Goal: Task Accomplishment & Management: Complete application form

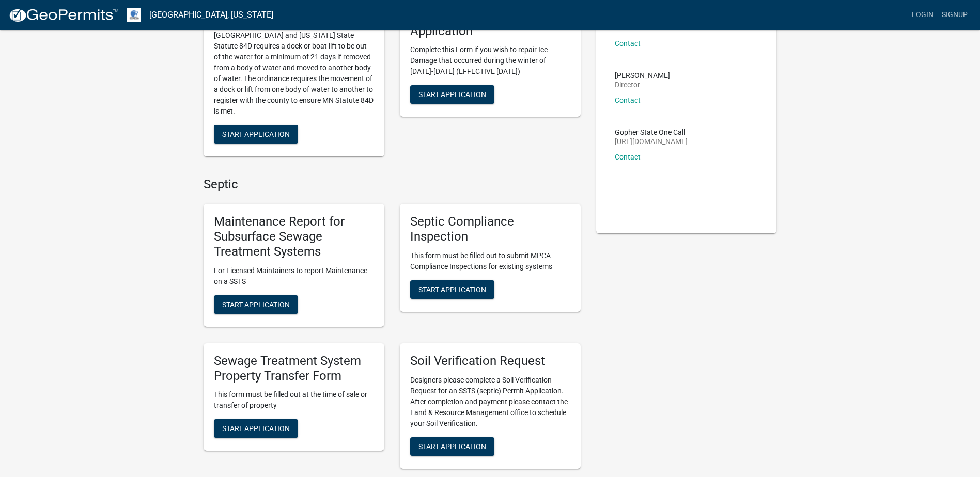
scroll to position [155, 0]
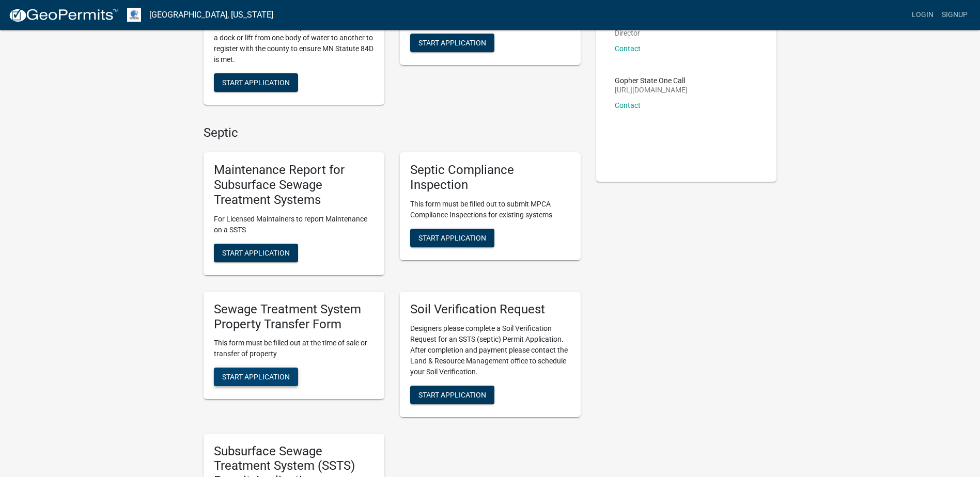
click at [260, 377] on span "Start Application" at bounding box center [256, 377] width 68 height 8
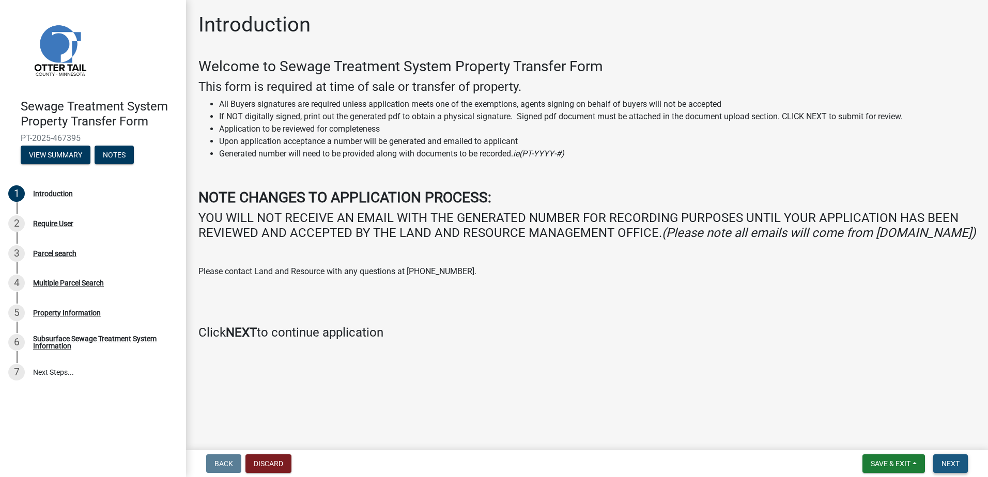
click at [949, 469] on button "Next" at bounding box center [950, 464] width 35 height 19
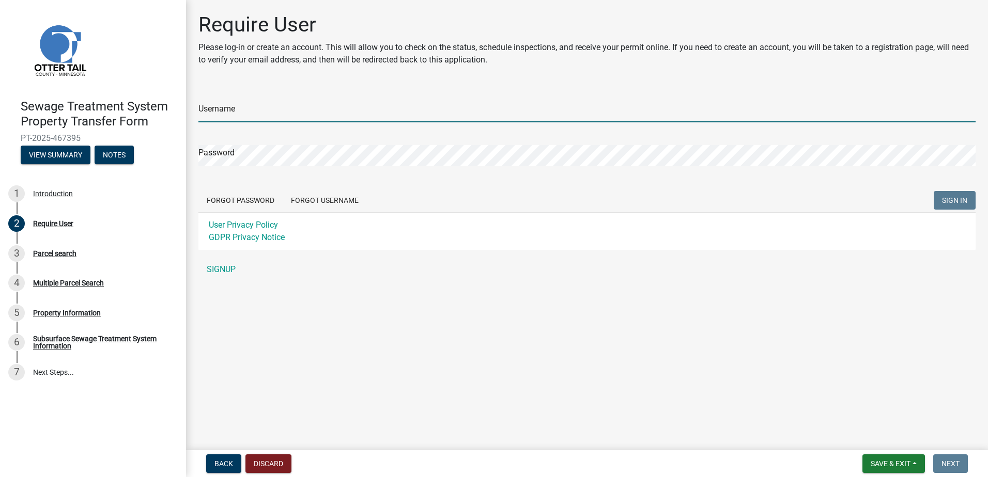
click at [259, 114] on input "Username" at bounding box center [586, 111] width 777 height 21
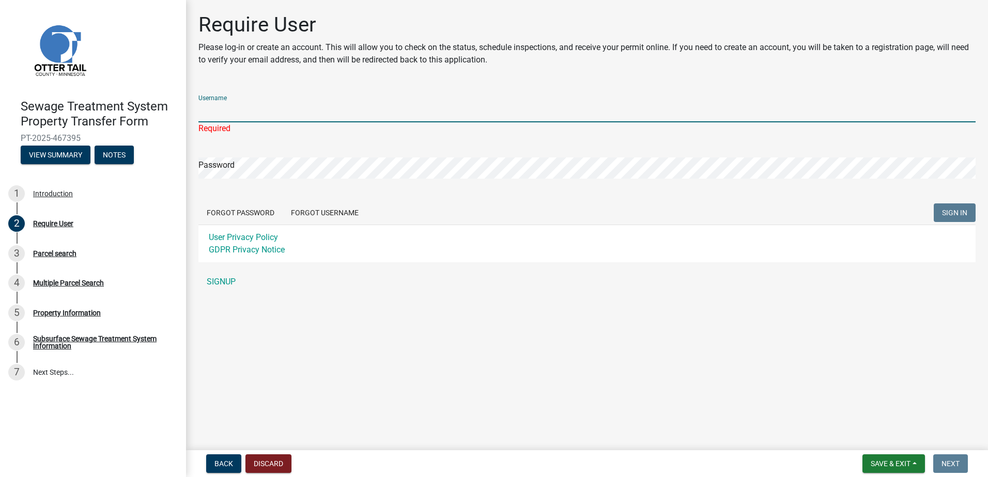
click at [241, 111] on input "Username" at bounding box center [586, 111] width 777 height 21
paste input "[PERSON_NAME][EMAIL_ADDRESS][DOMAIN_NAME]"
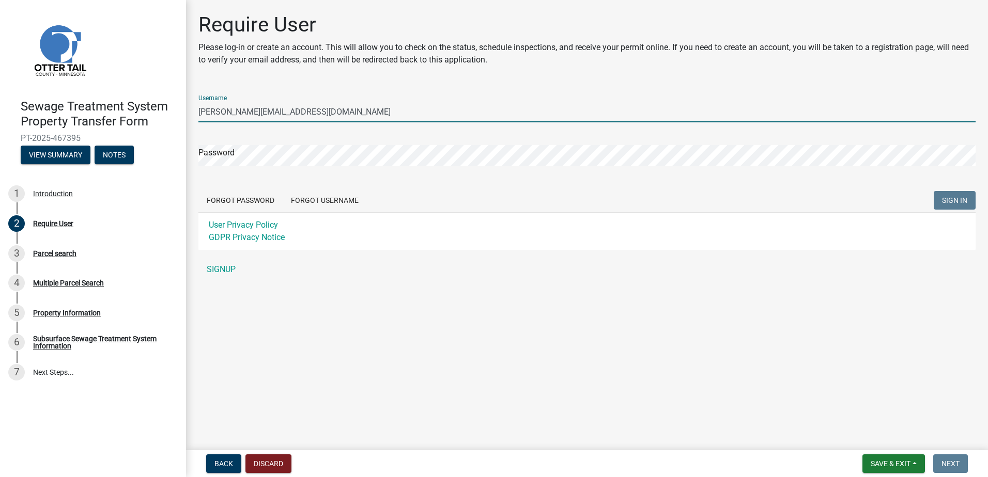
type input "[PERSON_NAME][EMAIL_ADDRESS][DOMAIN_NAME]"
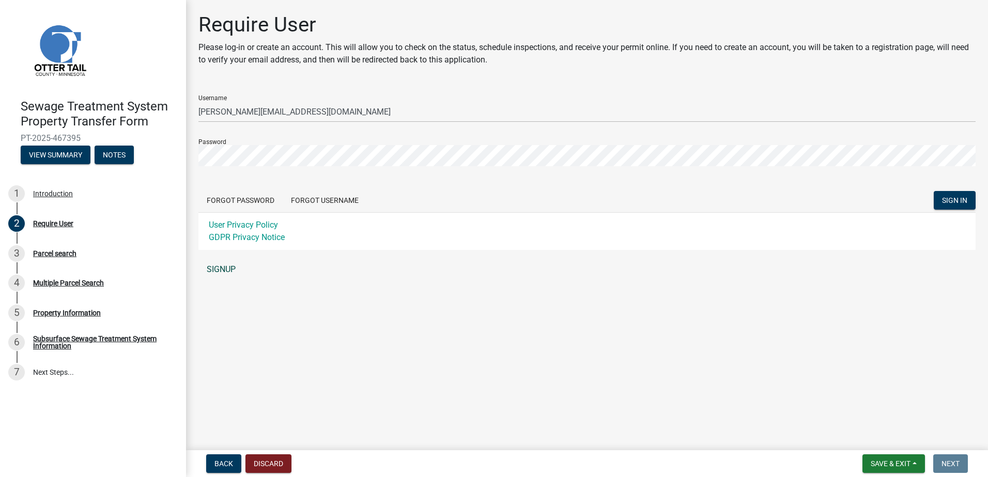
click at [223, 270] on link "SIGNUP" at bounding box center [586, 269] width 777 height 21
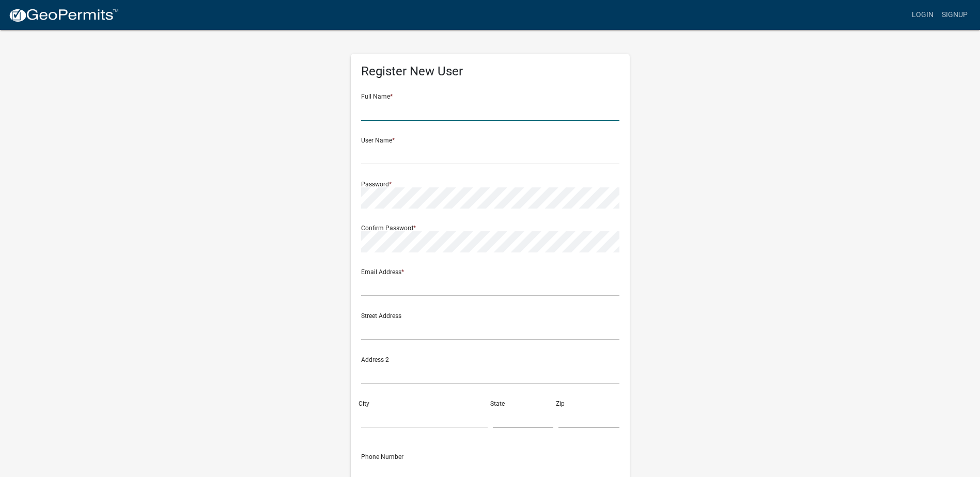
click at [386, 108] on input "text" at bounding box center [490, 110] width 258 height 21
type input "Meghan Napoli"
type input "[PERSON_NAME][EMAIL_ADDRESS][DOMAIN_NAME]"
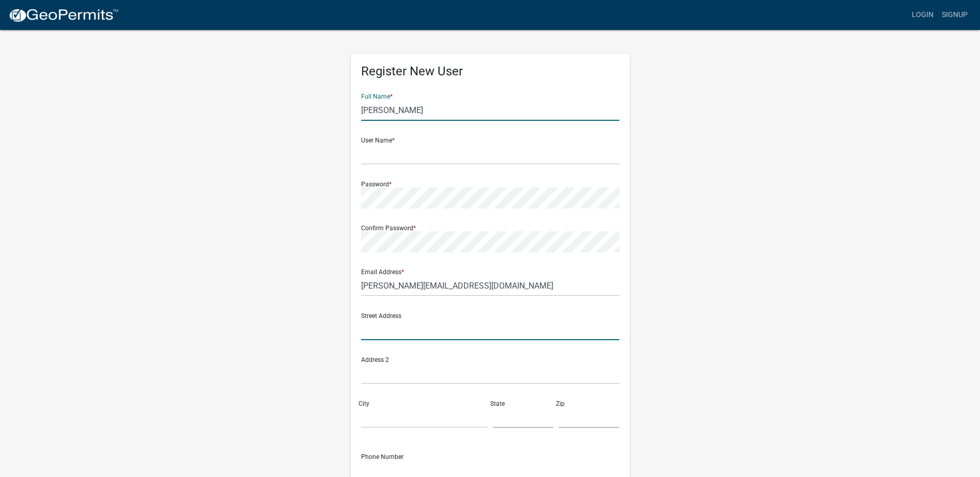
type input "5600 Mexico Rd Suite B"
type input "St. Peters"
type input "63376"
type input "8777763826"
type input "MO"
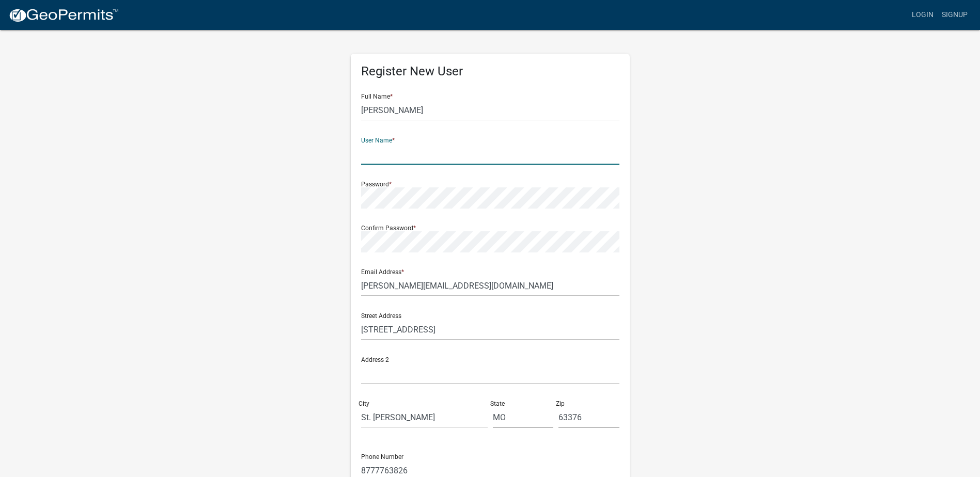
click at [384, 155] on input "text" at bounding box center [490, 154] width 258 height 21
type input "l"
type input "m"
type input "Meghan.Napoli@amtrustgroup.com"
click at [231, 324] on div "Register New User Full Name * Meghan Napoli User Name * Meghan.Napoli@amtrustgr…" at bounding box center [490, 305] width 589 height 553
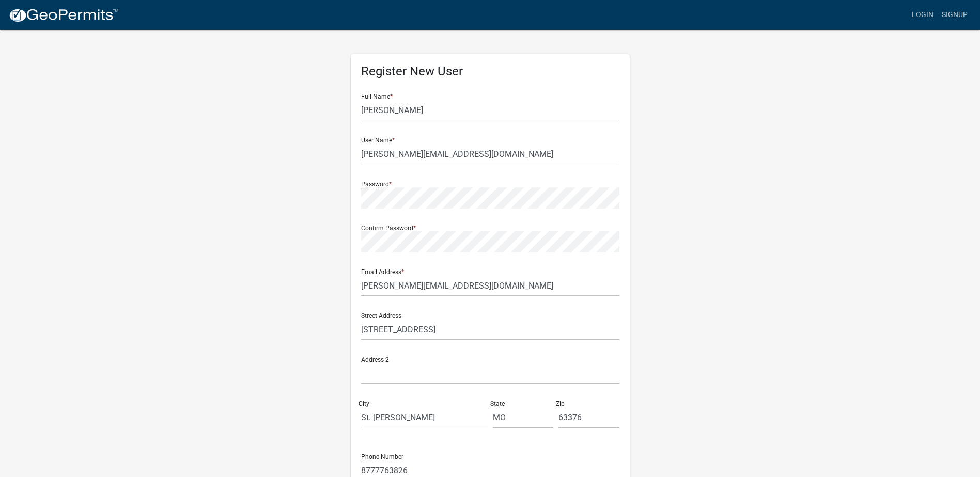
scroll to position [104, 0]
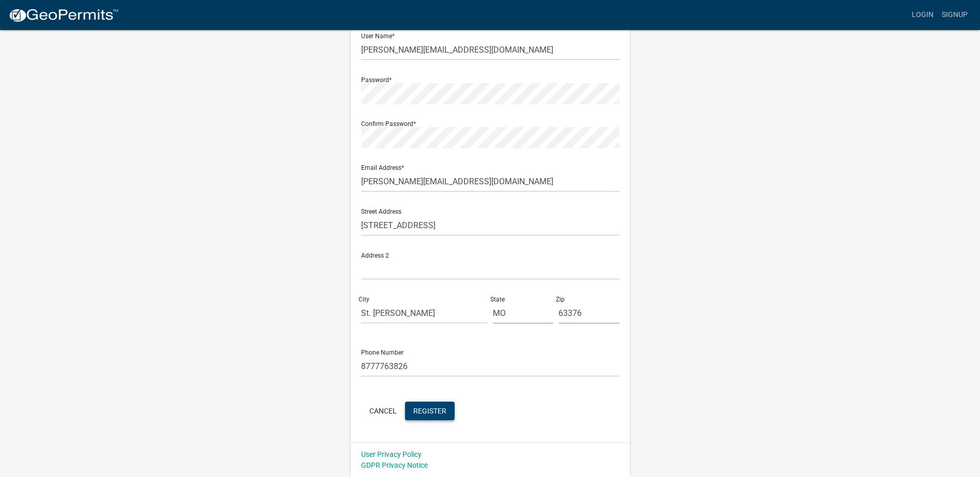
click at [433, 412] on span "Register" at bounding box center [429, 411] width 33 height 8
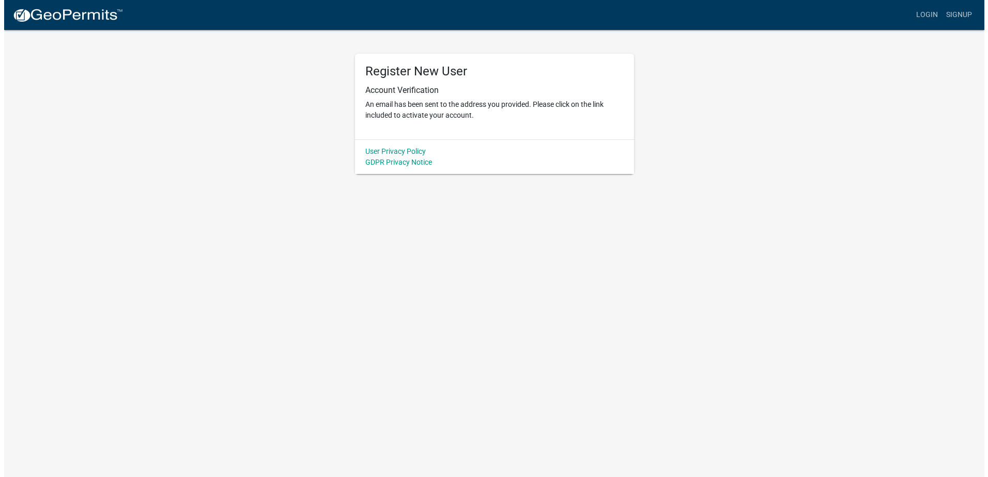
scroll to position [0, 0]
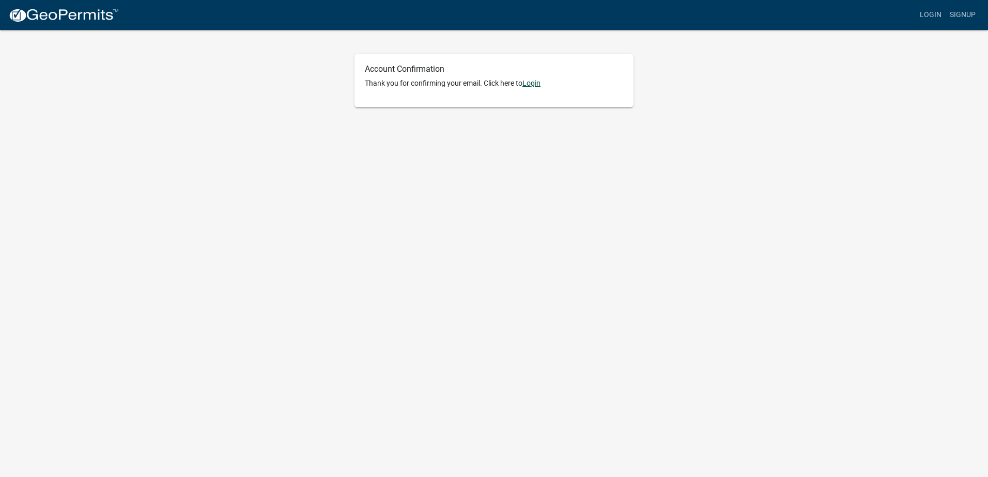
click at [532, 87] on link "Login" at bounding box center [531, 83] width 18 height 8
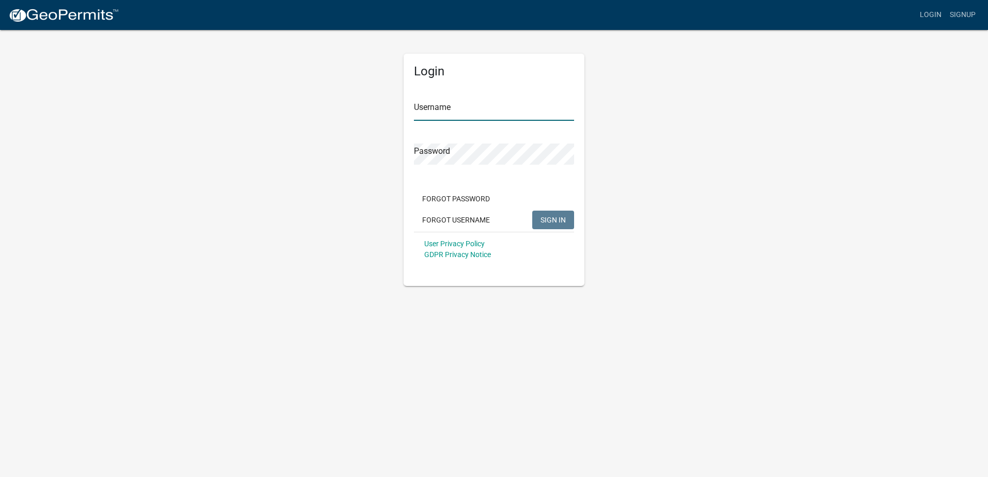
type input "[PERSON_NAME][EMAIL_ADDRESS][DOMAIN_NAME]"
click at [552, 216] on span "SIGN IN" at bounding box center [552, 219] width 25 height 8
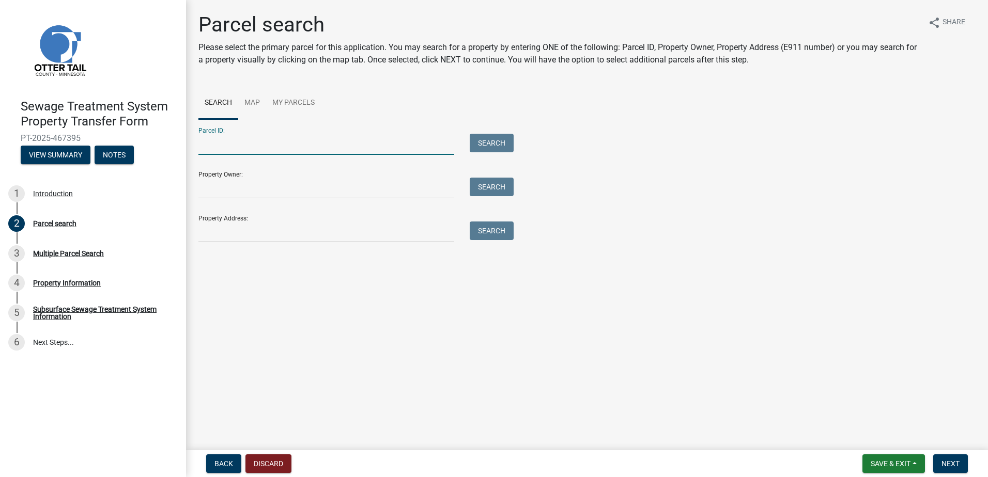
click at [248, 148] on input "Parcel ID:" at bounding box center [326, 144] width 256 height 21
paste input "04000170126000"
type input "04000170126000"
click at [231, 187] on input "Property Owner:" at bounding box center [326, 188] width 256 height 21
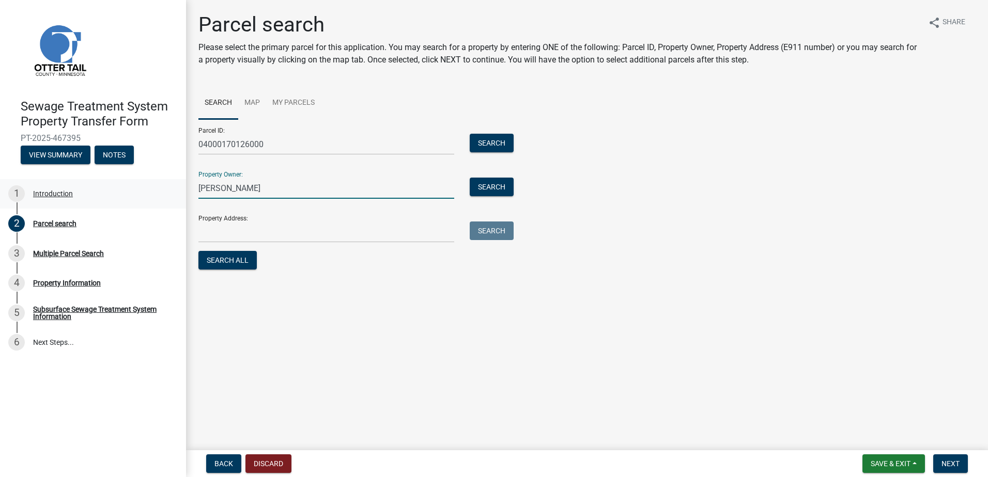
type input "[PERSON_NAME]"
click at [278, 241] on input "Property Address:" at bounding box center [326, 232] width 256 height 21
paste input "[STREET_ADDRESS]"
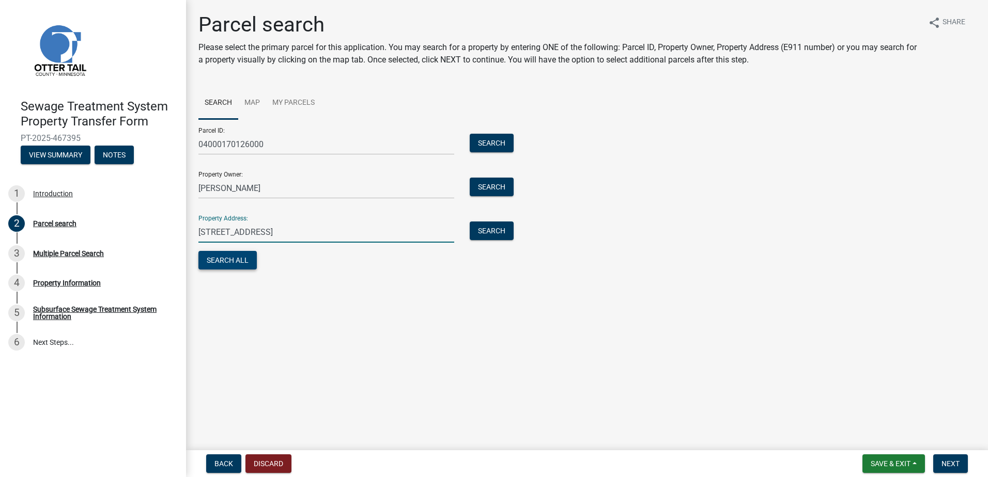
type input "[STREET_ADDRESS]"
click at [226, 258] on button "Search All" at bounding box center [227, 260] width 58 height 19
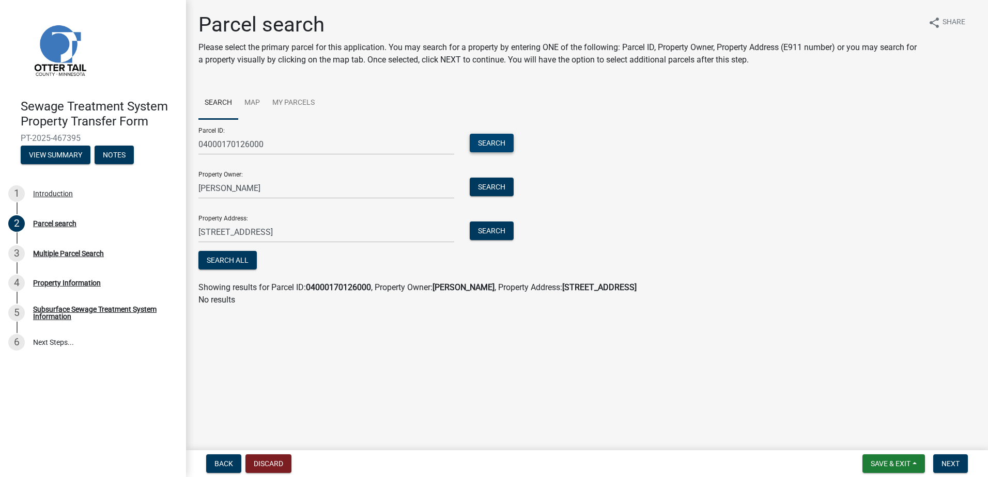
click at [496, 142] on button "Search" at bounding box center [492, 143] width 44 height 19
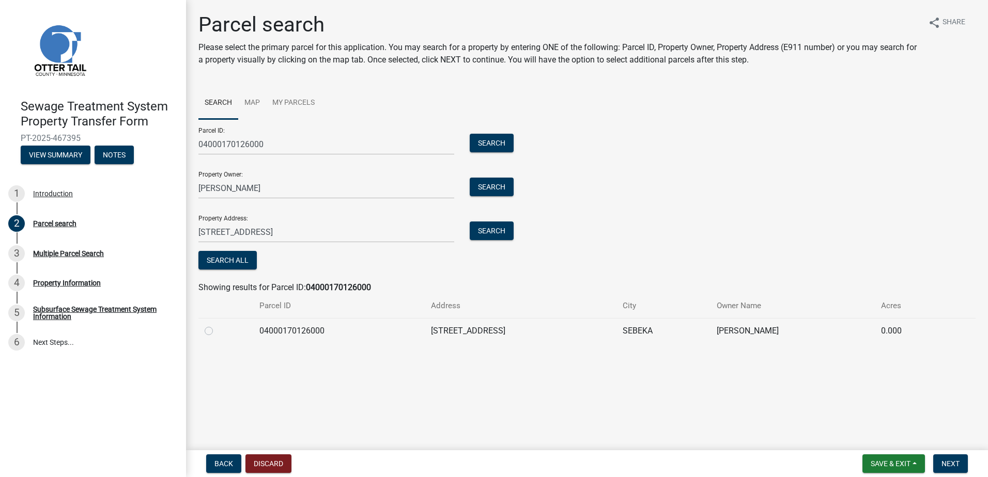
click at [217, 325] on label at bounding box center [217, 325] width 0 height 0
click at [217, 332] on input "radio" at bounding box center [220, 328] width 7 height 7
radio input "true"
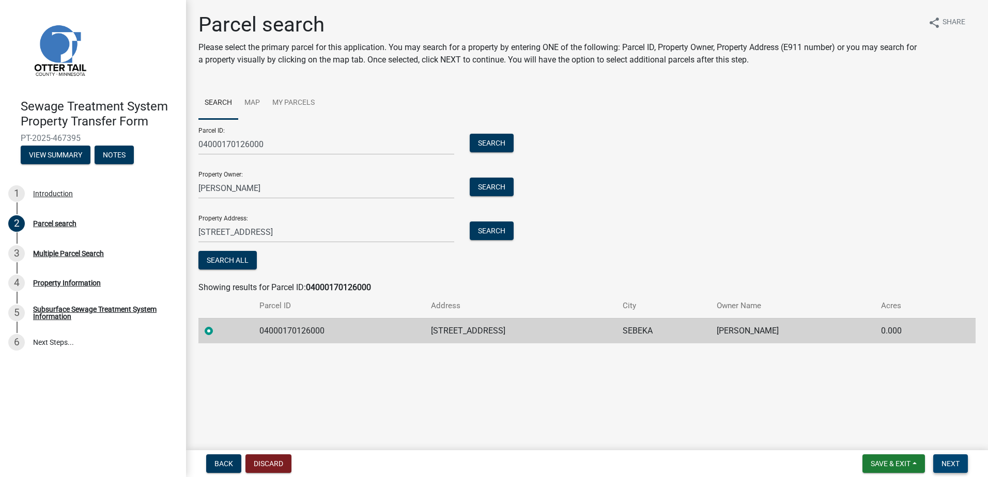
click at [952, 462] on span "Next" at bounding box center [950, 464] width 18 height 8
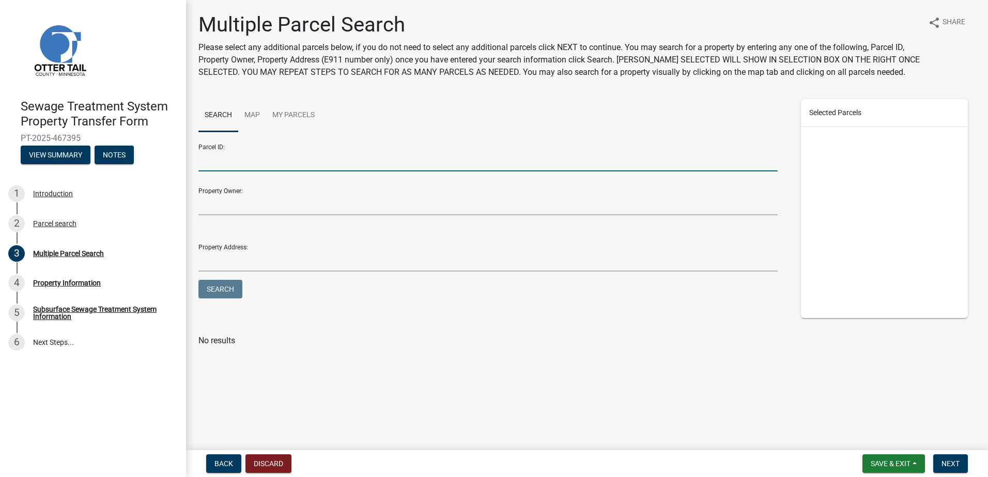
click at [223, 157] on input "Parcel ID:" at bounding box center [487, 160] width 579 height 21
paste input "04000170126001"
type input "04000170126001"
click at [221, 292] on button "Search" at bounding box center [220, 289] width 44 height 19
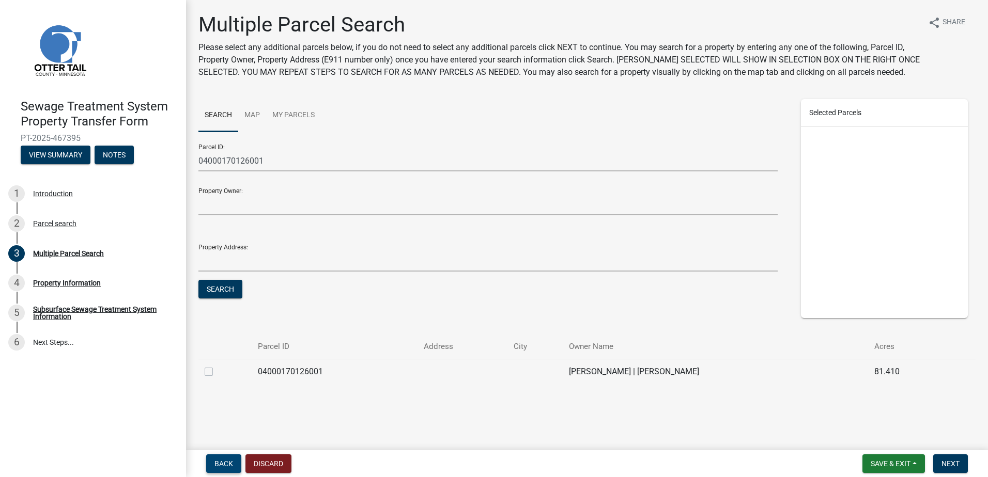
click at [225, 466] on span "Back" at bounding box center [223, 464] width 19 height 8
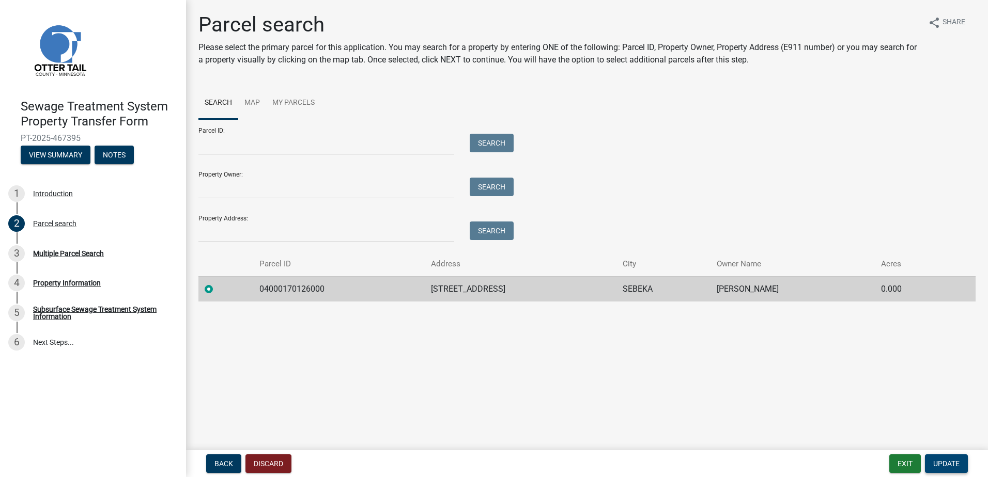
click at [941, 463] on span "Update" at bounding box center [946, 464] width 26 height 8
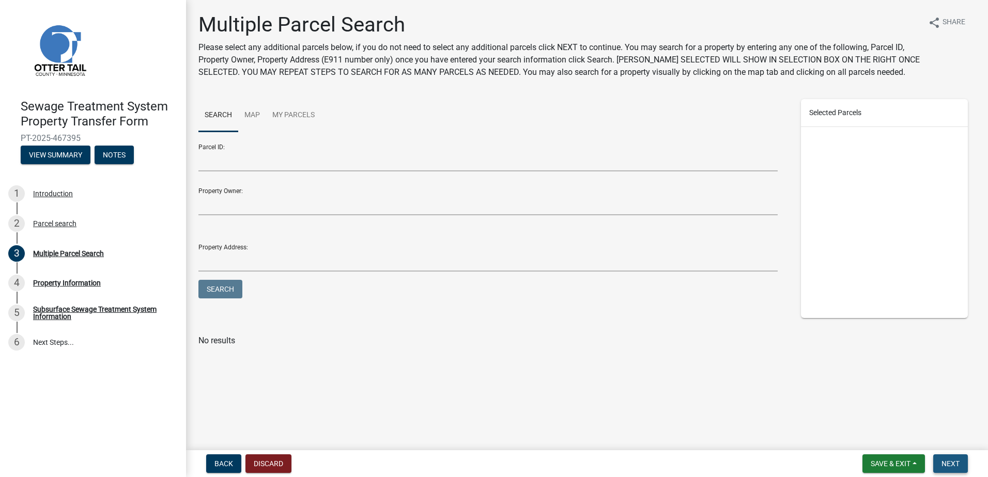
drag, startPoint x: 951, startPoint y: 466, endPoint x: 763, endPoint y: 427, distance: 192.4
click at [951, 465] on span "Next" at bounding box center [950, 464] width 18 height 8
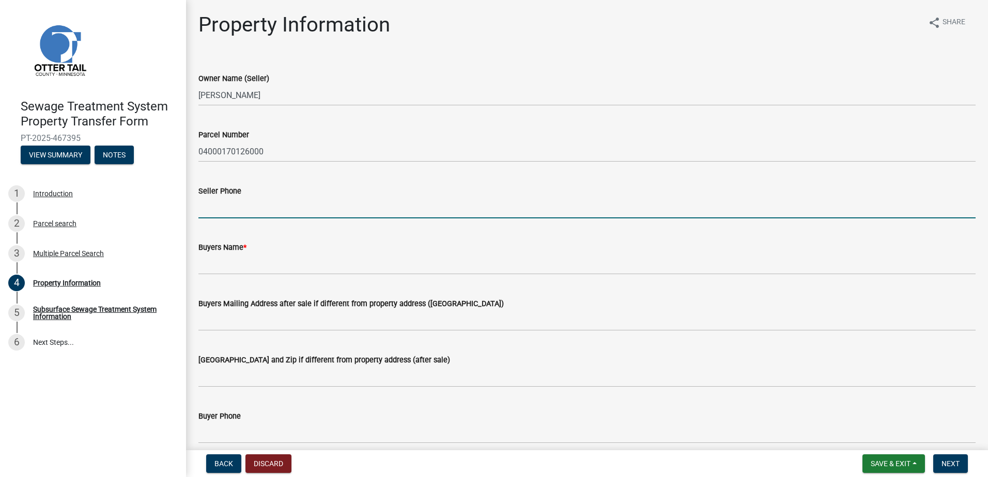
click at [212, 206] on input "Seller Phone" at bounding box center [586, 207] width 777 height 21
type input "[PHONE_NUMBER]"
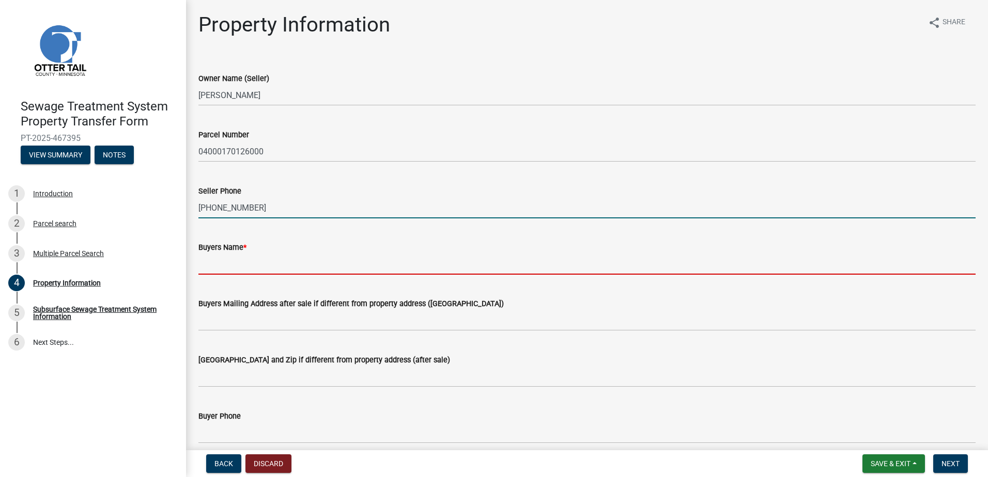
click at [223, 264] on input "Buyers Name *" at bounding box center [586, 264] width 777 height 21
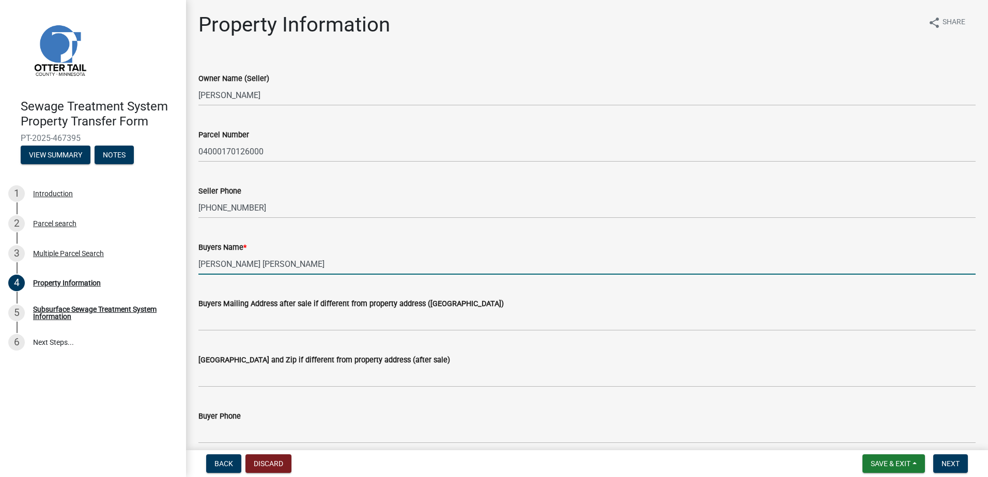
scroll to position [103, 0]
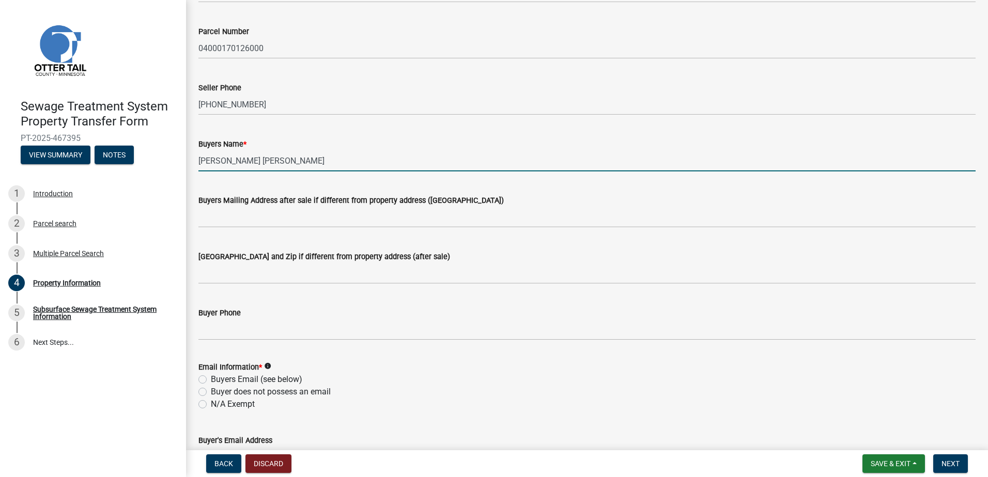
type input "[PERSON_NAME] [PERSON_NAME]"
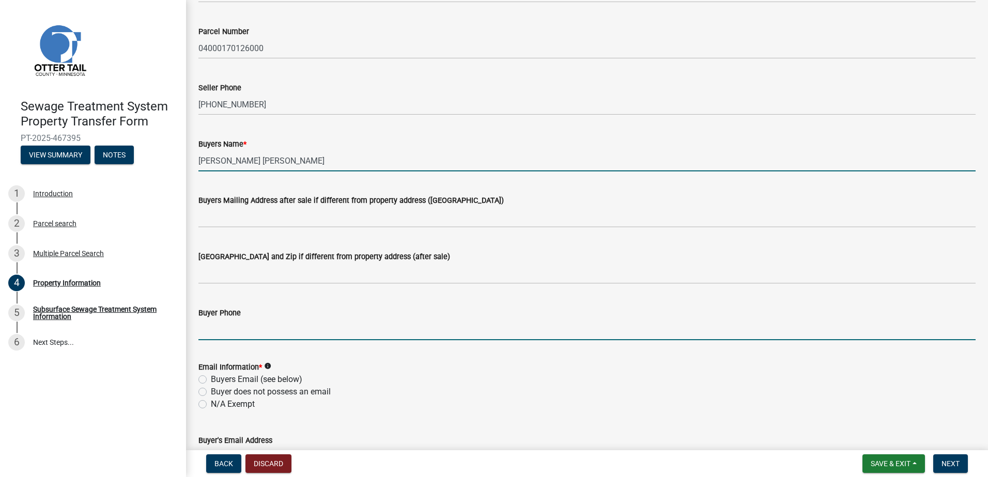
click at [207, 333] on input "Buyer Phone" at bounding box center [586, 329] width 777 height 21
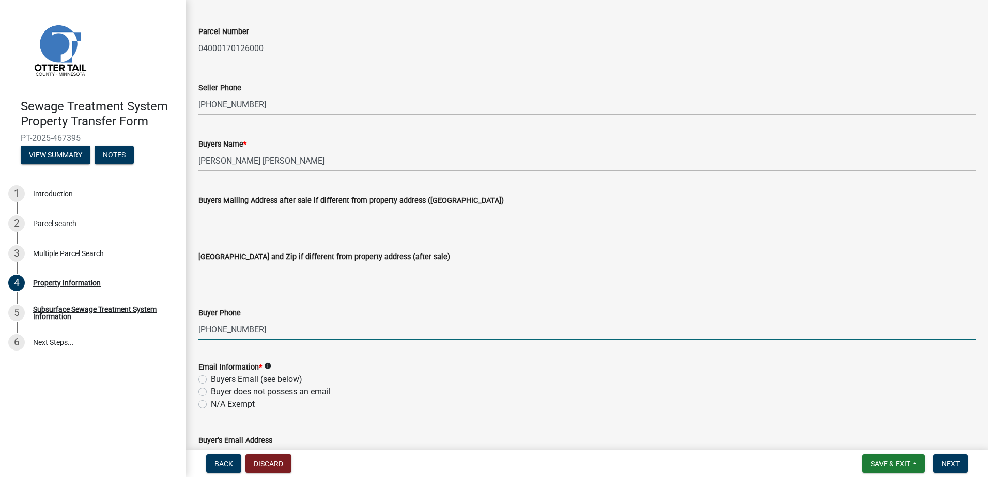
scroll to position [207, 0]
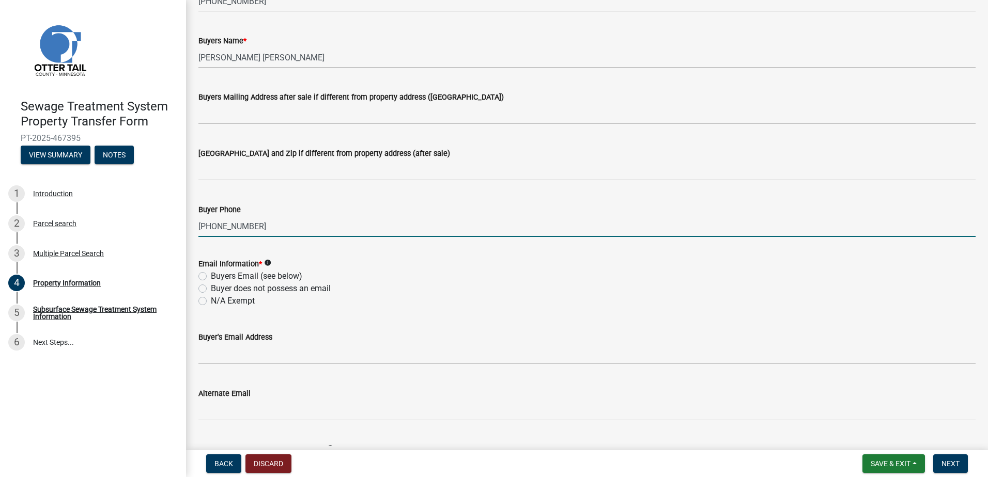
type input "[PHONE_NUMBER]"
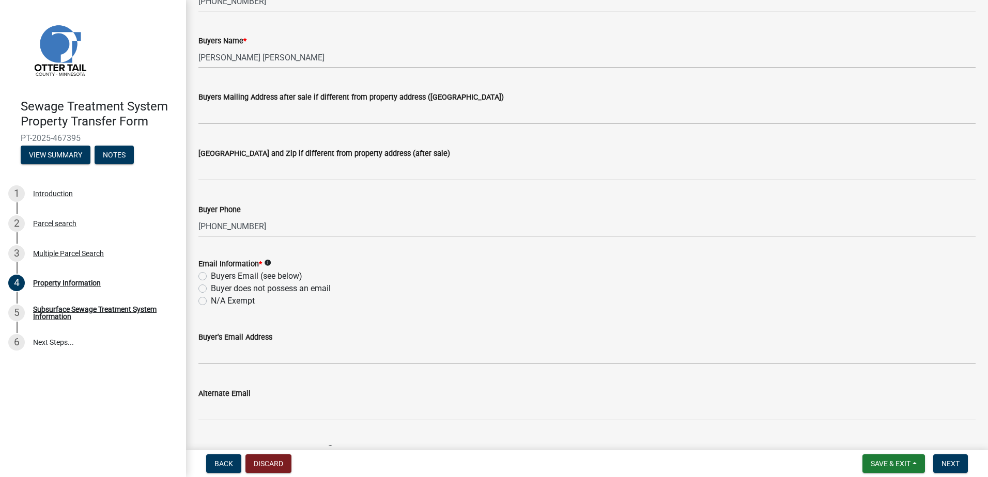
click at [211, 301] on label "N/A Exempt" at bounding box center [233, 301] width 44 height 12
click at [211, 301] on input "N/A Exempt" at bounding box center [214, 298] width 7 height 7
radio input "true"
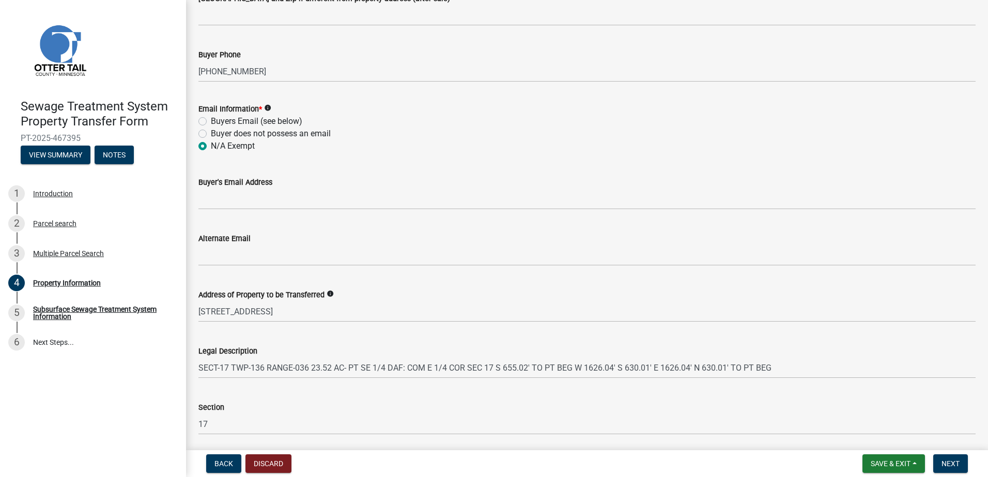
scroll to position [456, 0]
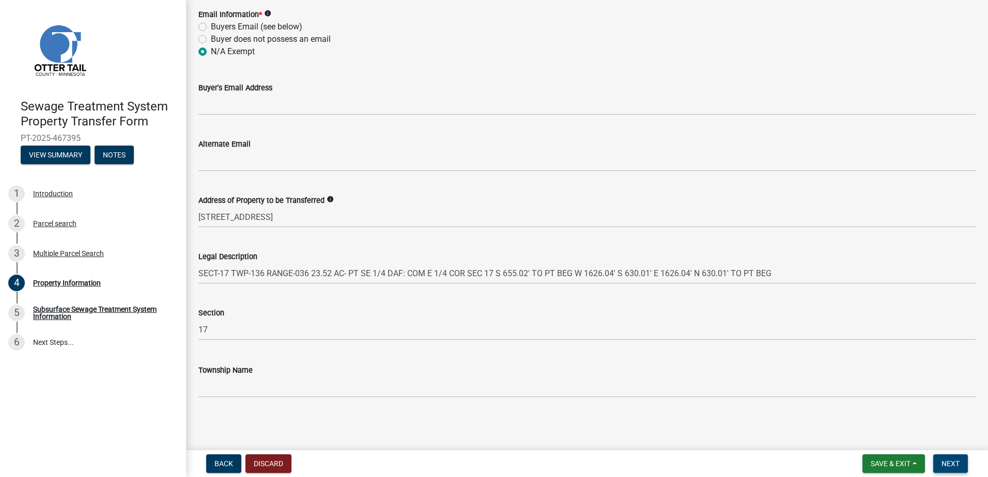
click at [956, 465] on span "Next" at bounding box center [950, 464] width 18 height 8
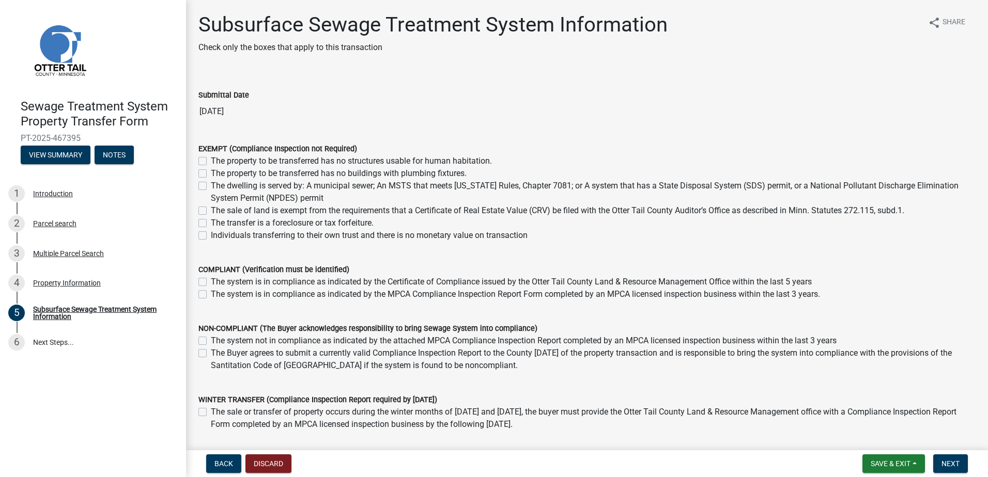
scroll to position [67, 0]
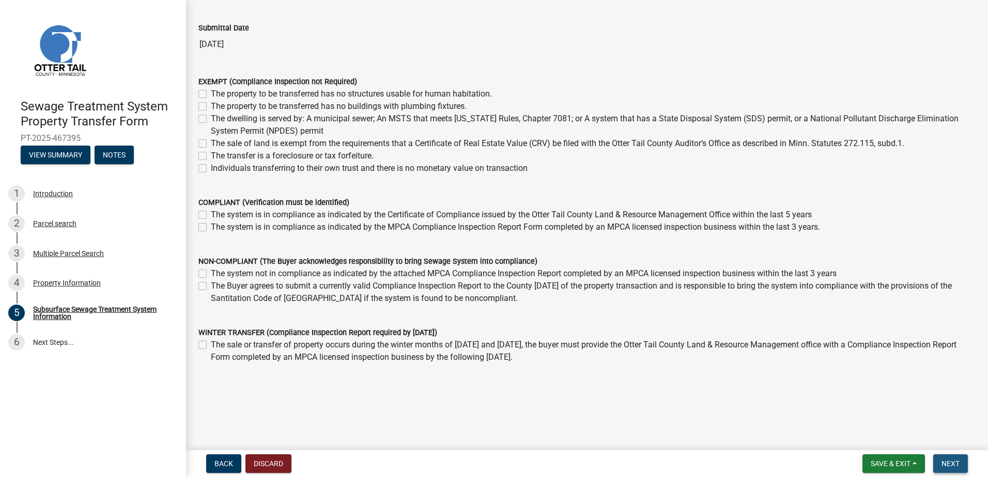
click at [951, 468] on button "Next" at bounding box center [950, 464] width 35 height 19
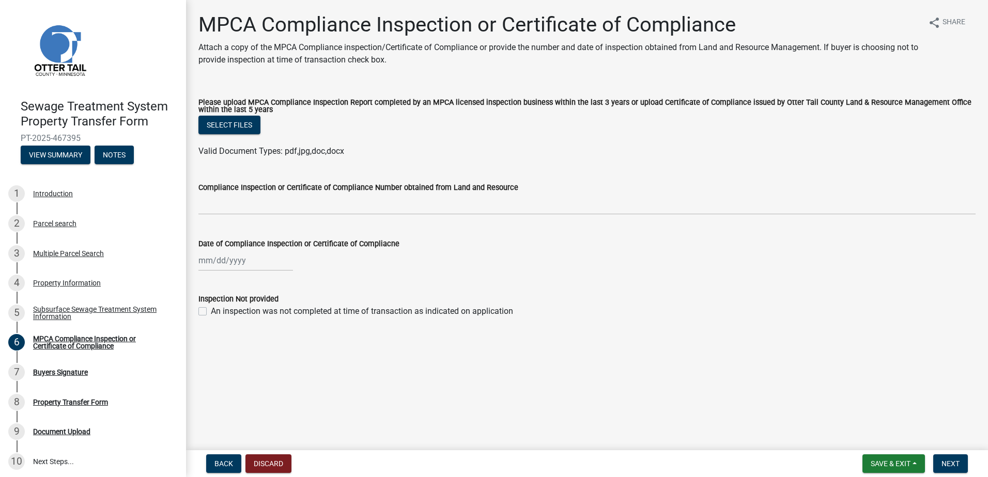
click at [211, 312] on label "An inspection was not completed at time of transaction as indicated on applicat…" at bounding box center [362, 311] width 302 height 12
click at [211, 312] on input "An inspection was not completed at time of transaction as indicated on applicat…" at bounding box center [214, 308] width 7 height 7
checkbox input "true"
click at [948, 468] on span "Next" at bounding box center [950, 464] width 18 height 8
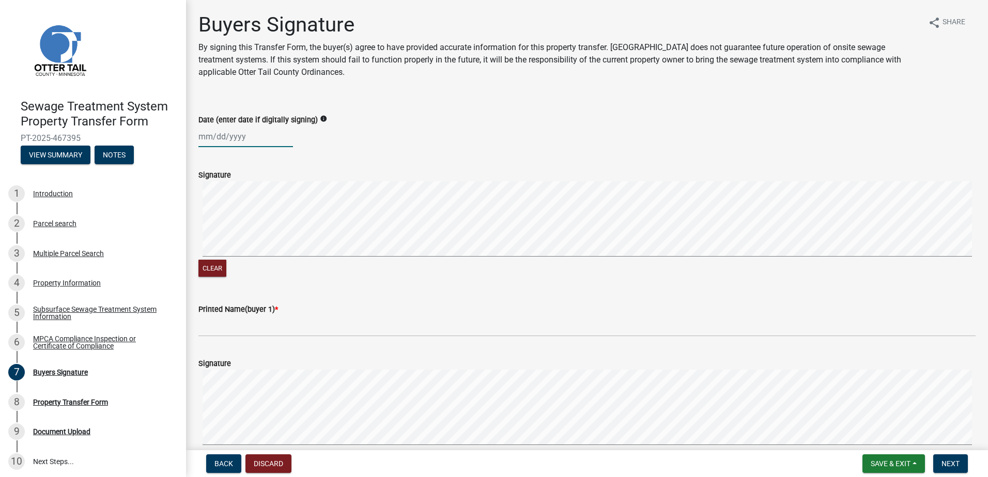
click at [216, 135] on div at bounding box center [245, 136] width 95 height 21
select select "8"
select select "2025"
click at [198, 139] on div "Date (enter date if digitally signing) info [PERSON_NAME] Apr May Jun [DATE] Au…" at bounding box center [587, 123] width 793 height 48
click at [209, 138] on div at bounding box center [245, 136] width 95 height 21
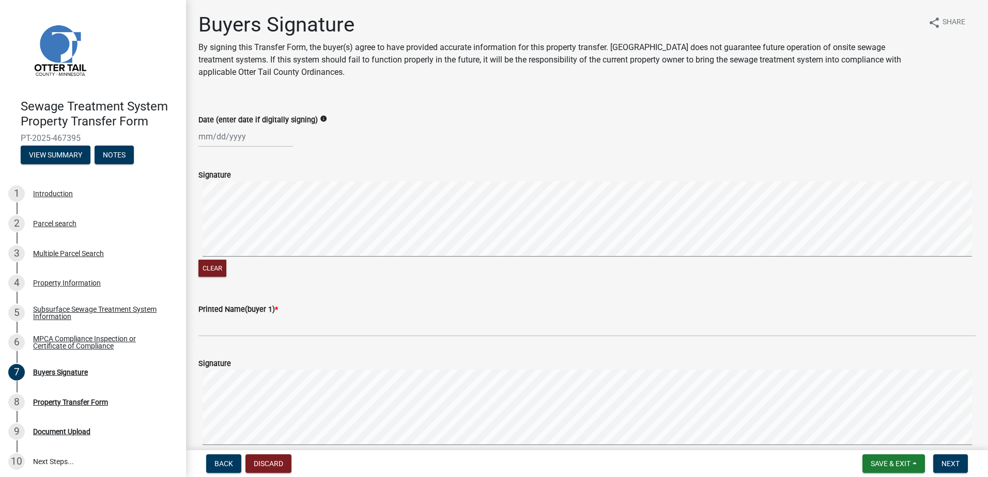
select select "8"
select select "2025"
click at [259, 240] on div "21" at bounding box center [258, 241] width 17 height 17
type input "[DATE]"
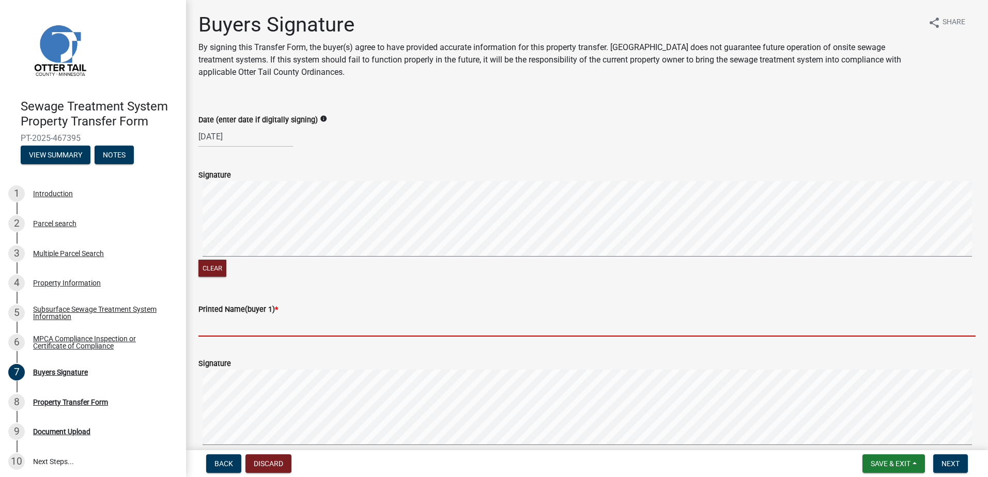
click at [220, 328] on input "Printed Name(buyer 1) *" at bounding box center [586, 326] width 777 height 21
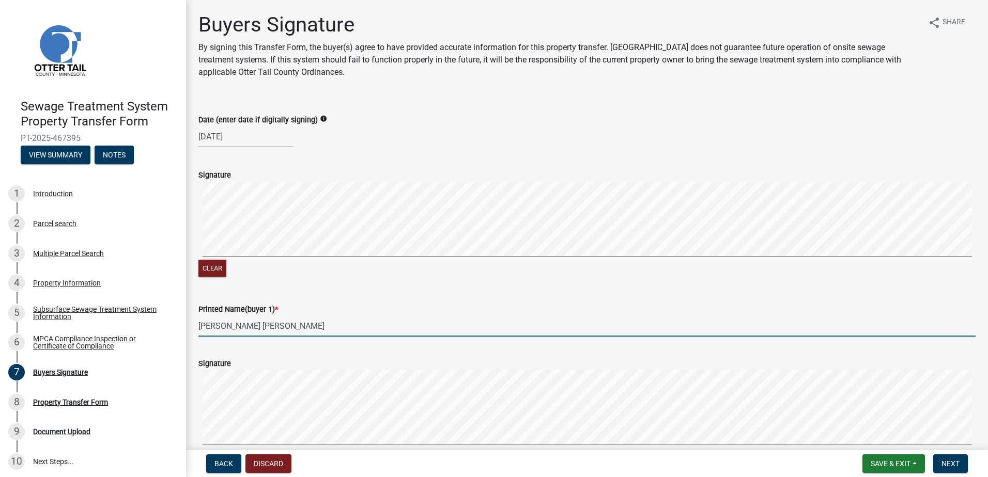
type input "[PERSON_NAME] [PERSON_NAME]"
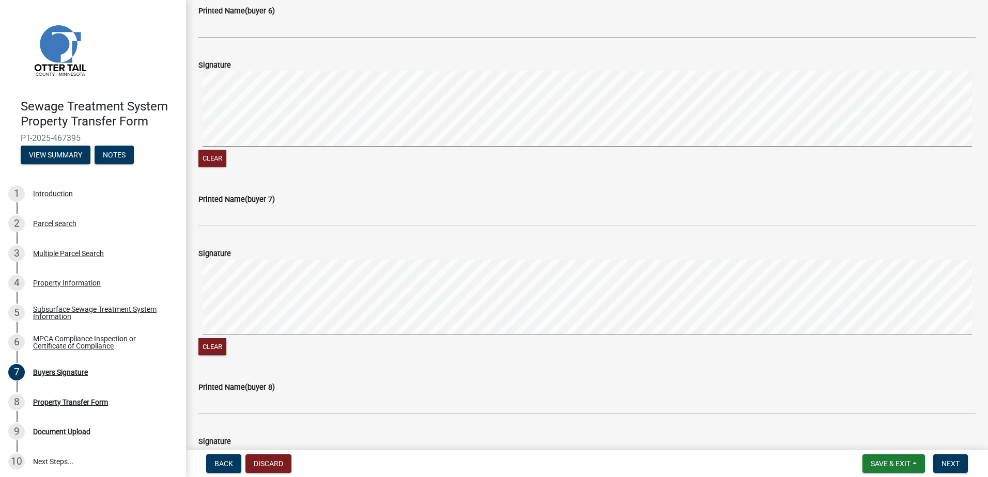
scroll to position [1395, 0]
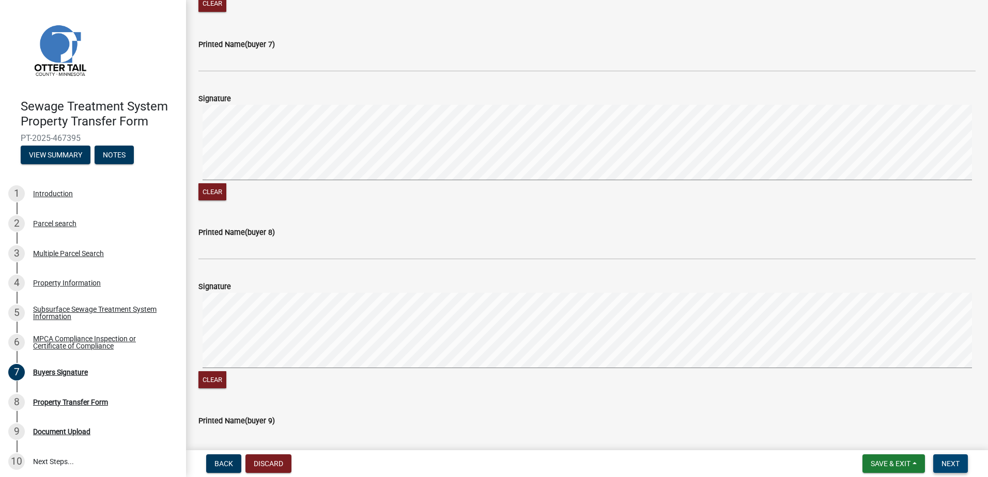
click at [951, 468] on span "Next" at bounding box center [950, 464] width 18 height 8
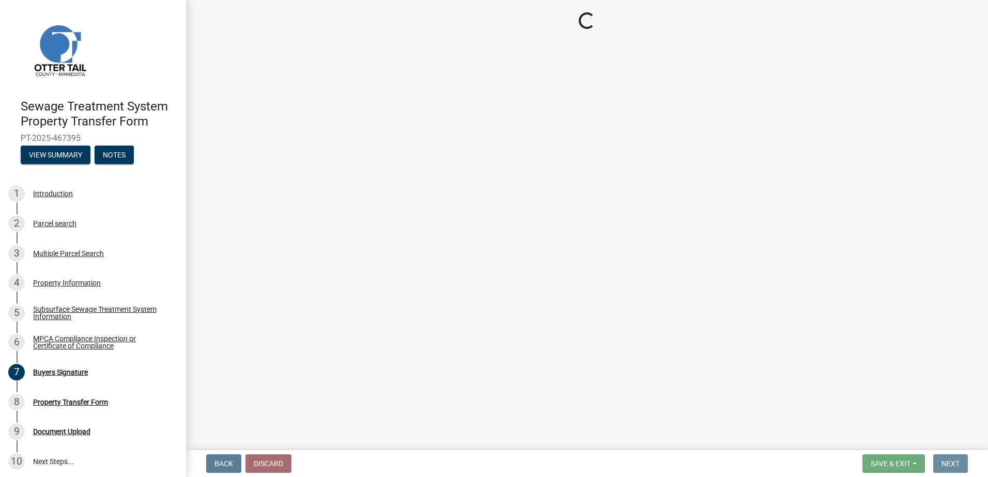
scroll to position [0, 0]
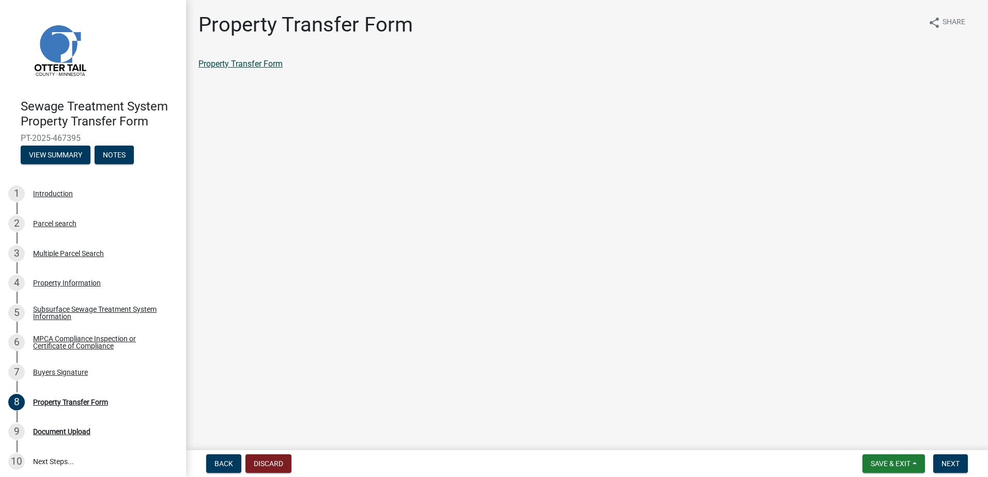
click at [235, 67] on link "Property Transfer Form" at bounding box center [240, 64] width 84 height 10
click at [218, 467] on span "Back" at bounding box center [223, 464] width 19 height 8
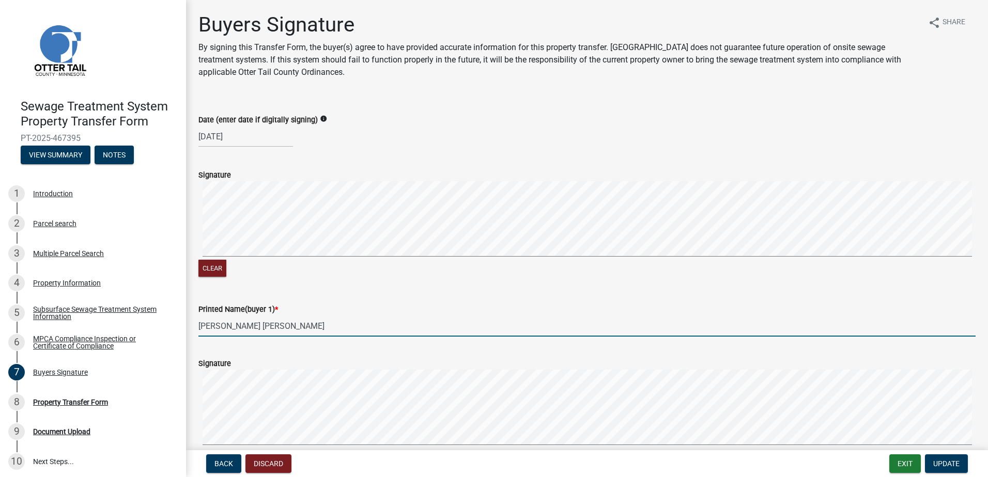
click at [201, 329] on input "[PERSON_NAME] [PERSON_NAME]" at bounding box center [586, 326] width 777 height 21
type input "[PERSON_NAME] [PERSON_NAME]"
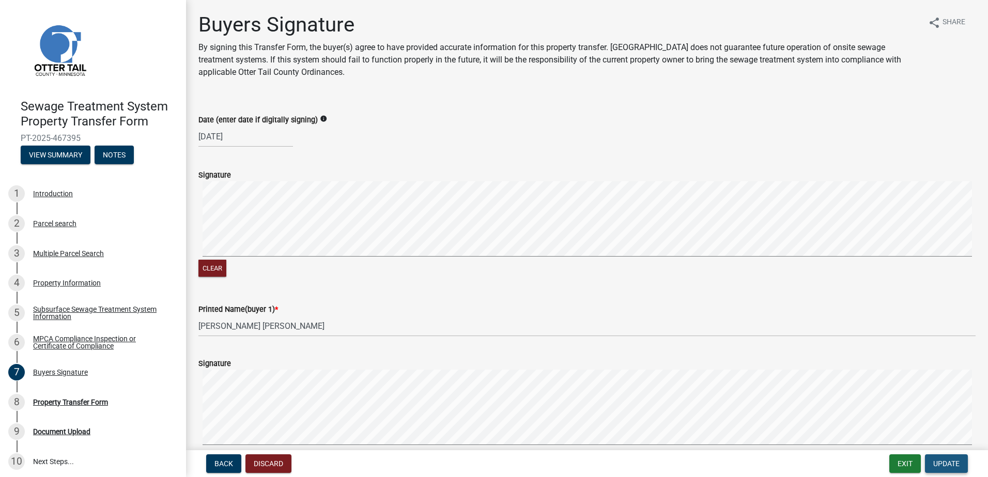
click at [947, 465] on span "Update" at bounding box center [946, 464] width 26 height 8
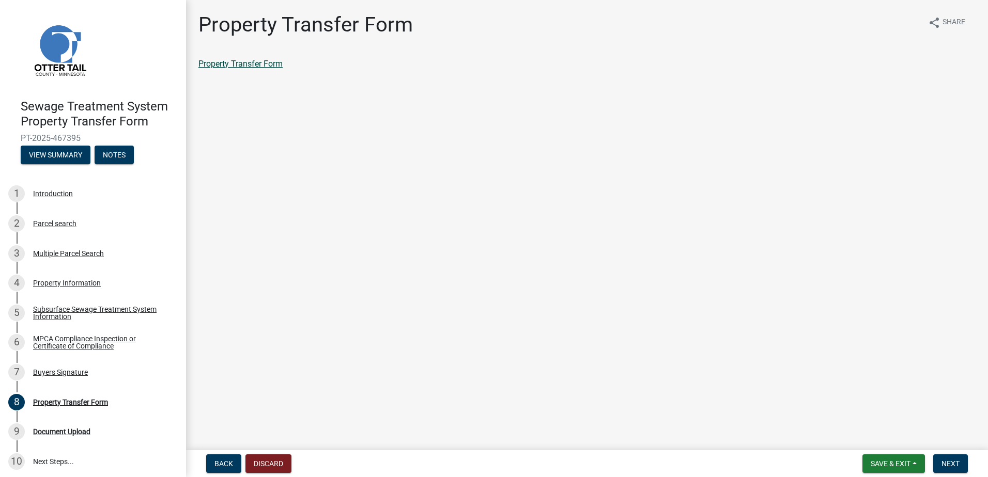
click at [234, 63] on link "Property Transfer Form" at bounding box center [240, 64] width 84 height 10
click at [228, 466] on span "Back" at bounding box center [223, 464] width 19 height 8
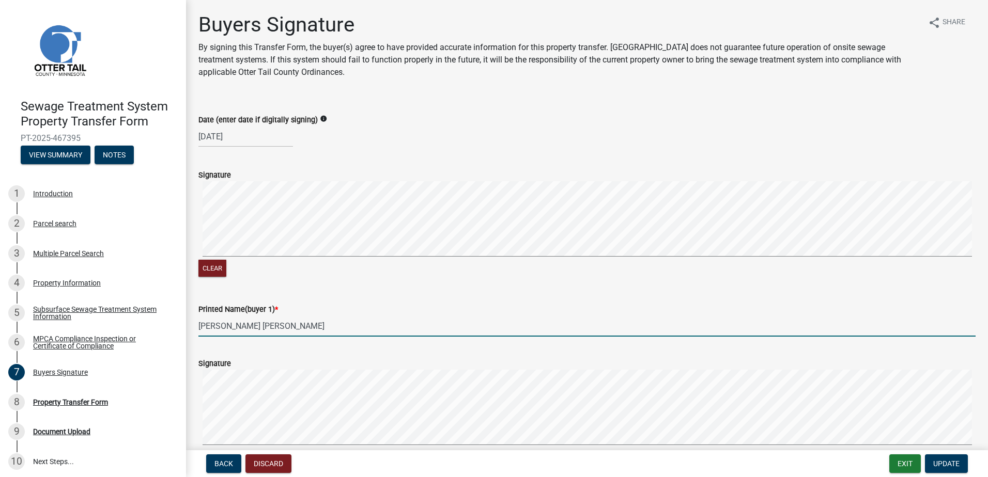
click at [203, 328] on input "[PERSON_NAME] [PERSON_NAME]" at bounding box center [586, 326] width 777 height 21
type input "[PERSON_NAME] [PERSON_NAME]"
click at [942, 467] on span "Update" at bounding box center [946, 464] width 26 height 8
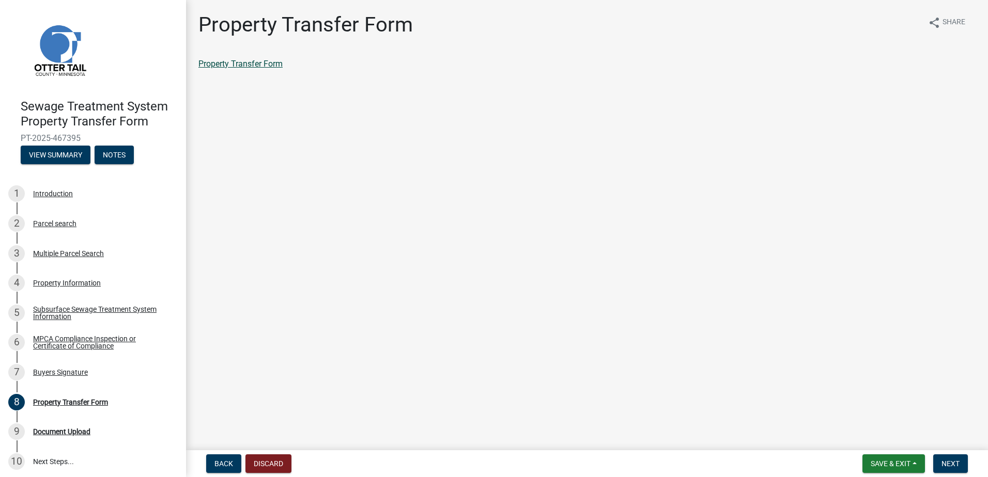
click at [278, 66] on link "Property Transfer Form" at bounding box center [240, 64] width 84 height 10
